Goal: Information Seeking & Learning: Learn about a topic

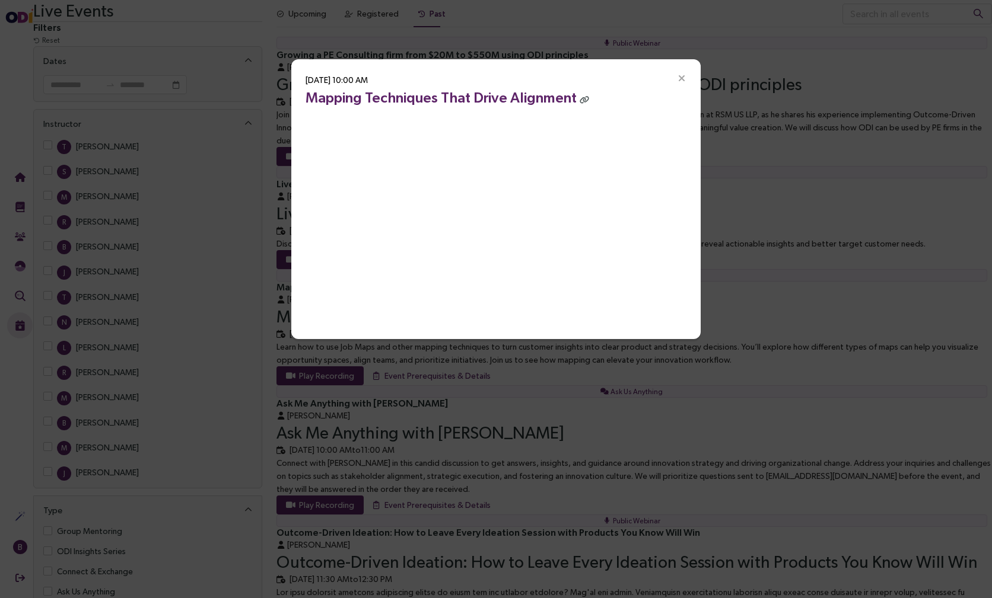
scroll to position [36, 0]
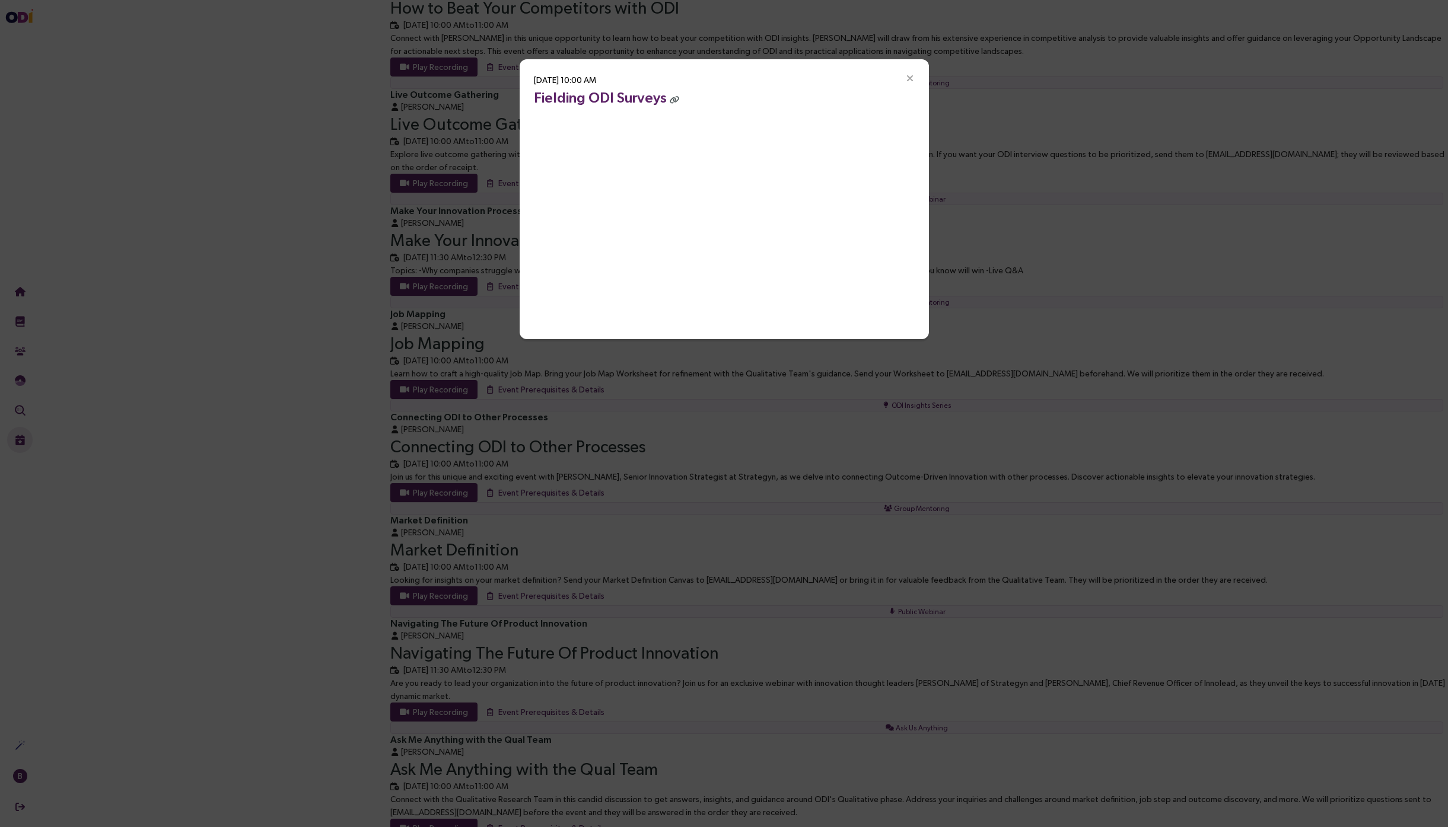
scroll to position [4249, 0]
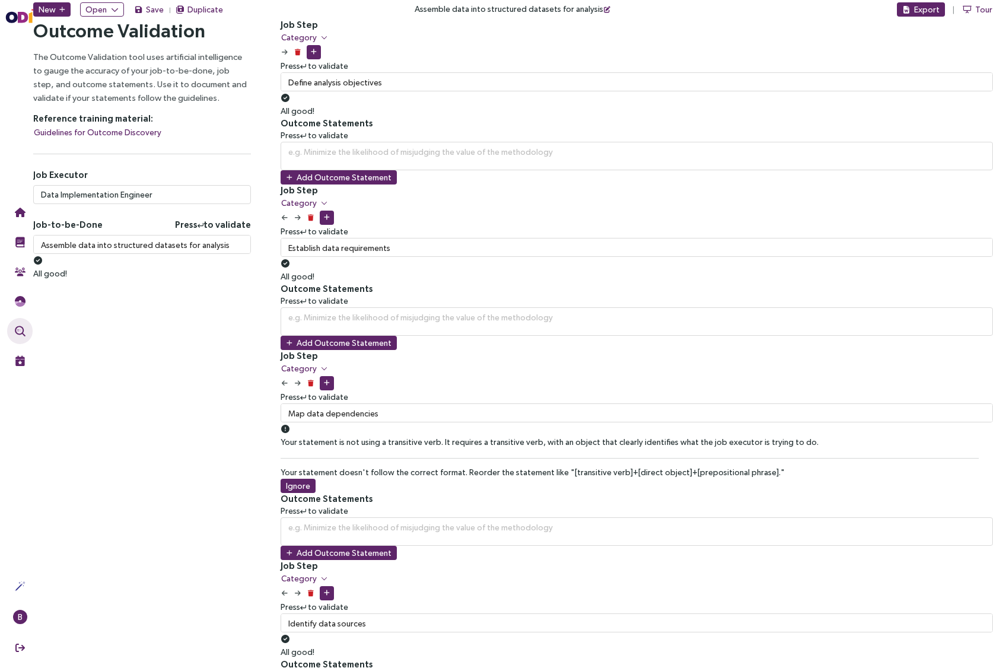
scroll to position [0, 171]
